Goal: Communication & Community: Participate in discussion

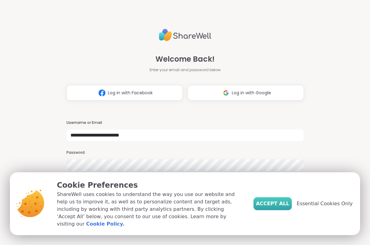
type input "**********"
click at [288, 205] on span "Accept All" at bounding box center [272, 203] width 33 height 7
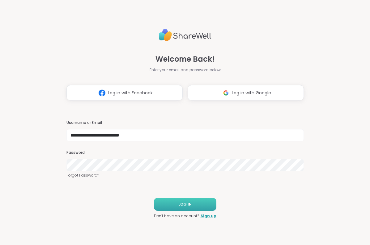
click at [198, 200] on button "LOG IN" at bounding box center [185, 204] width 62 height 13
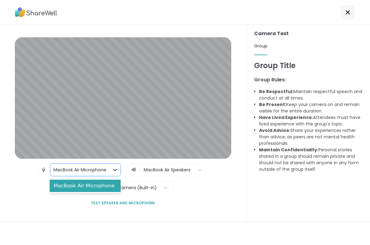
click at [110, 174] on div at bounding box center [114, 170] width 11 height 11
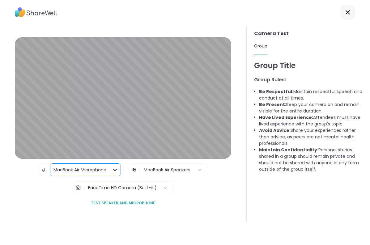
click at [110, 174] on div at bounding box center [114, 170] width 11 height 11
click at [183, 173] on div at bounding box center [168, 170] width 48 height 8
click at [152, 186] on div "FaceTime HD Camera (Built-in)" at bounding box center [122, 188] width 69 height 6
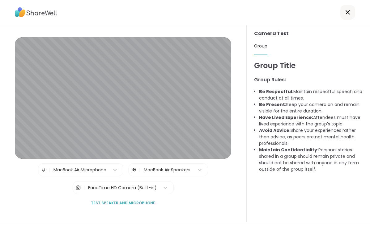
click at [140, 203] on span "Test speaker and microphone" at bounding box center [123, 204] width 64 height 6
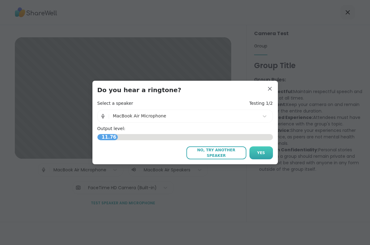
click at [253, 154] on button "Yes" at bounding box center [260, 153] width 23 height 13
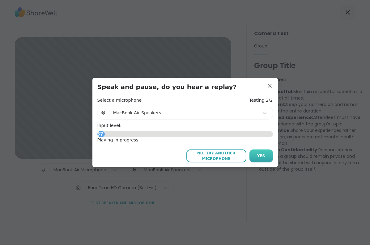
click at [253, 154] on button "Yes" at bounding box center [260, 156] width 23 height 13
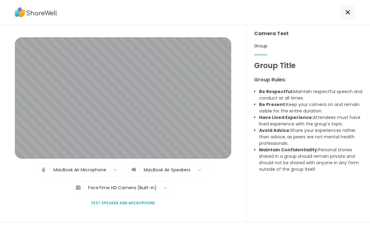
click at [351, 15] on div at bounding box center [347, 12] width 15 height 15
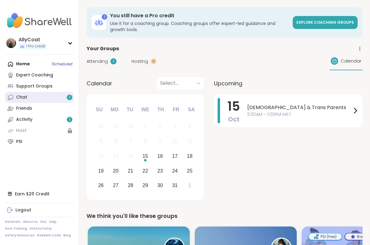
click at [68, 95] on div "1" at bounding box center [70, 98] width 6 height 6
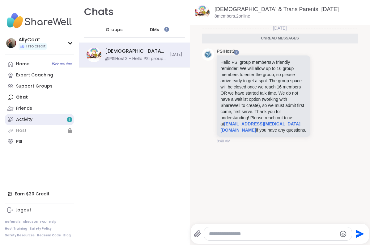
click at [59, 122] on link "Activity 1" at bounding box center [39, 119] width 69 height 11
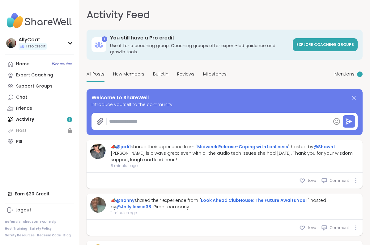
type textarea "*"
click at [52, 83] on link "Support Groups" at bounding box center [39, 86] width 69 height 11
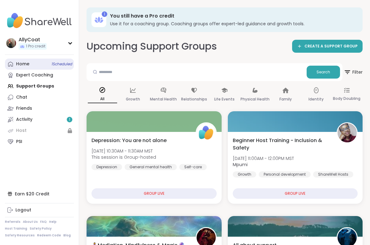
click at [52, 64] on span "1 Scheduled" at bounding box center [62, 64] width 21 height 5
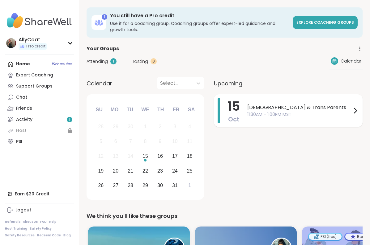
click at [237, 116] on span "Oct" at bounding box center [233, 119] width 11 height 9
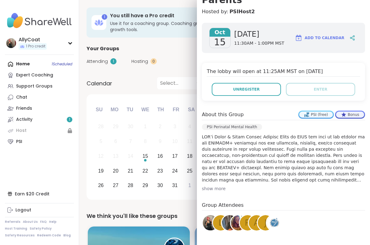
click at [278, 202] on h4 "Group Attendees" at bounding box center [283, 206] width 163 height 9
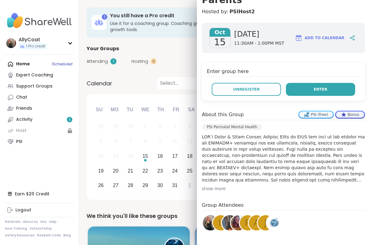
click at [317, 83] on button "Enter" at bounding box center [320, 89] width 69 height 13
